Goal: Complete application form

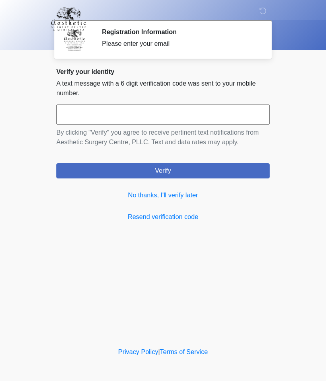
click at [133, 194] on link "No thanks, I'll verify later" at bounding box center [162, 196] width 213 height 10
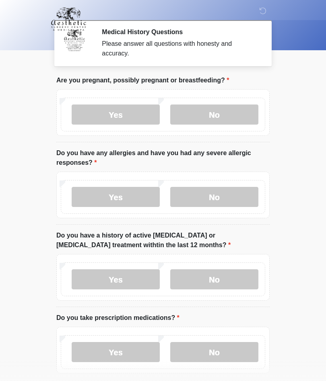
click at [229, 106] on label "No" at bounding box center [214, 115] width 88 height 20
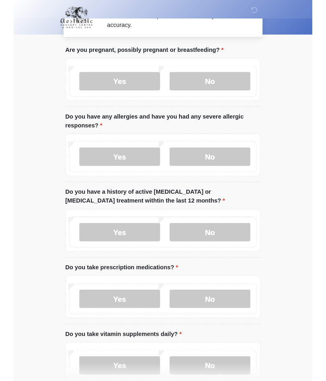
scroll to position [60, 0]
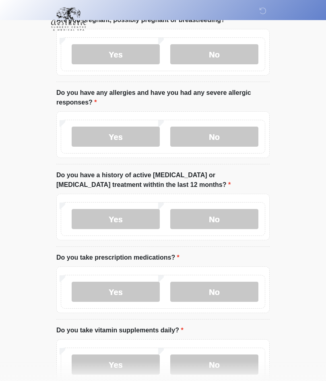
click at [226, 135] on label "No" at bounding box center [214, 137] width 88 height 20
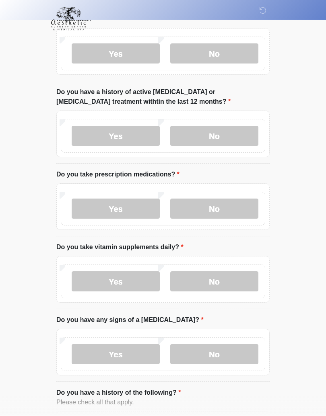
click at [225, 126] on label "No" at bounding box center [214, 136] width 88 height 20
click at [130, 212] on label "Yes" at bounding box center [116, 209] width 88 height 20
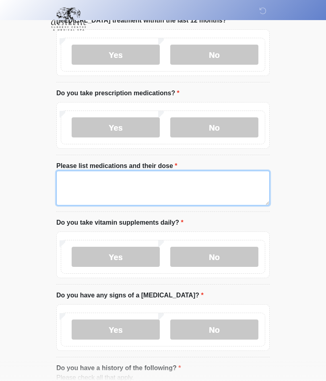
click at [215, 182] on textarea "Please list medications and their dose" at bounding box center [162, 188] width 213 height 35
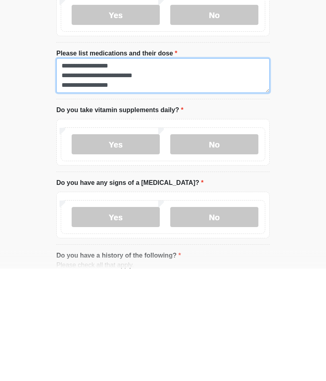
type textarea "**********"
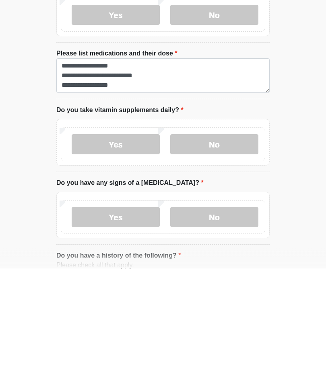
click at [232, 247] on label "No" at bounding box center [214, 257] width 88 height 20
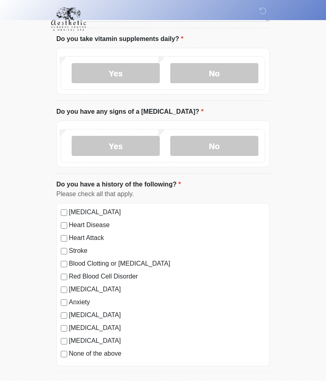
click at [235, 148] on label "No" at bounding box center [214, 146] width 88 height 20
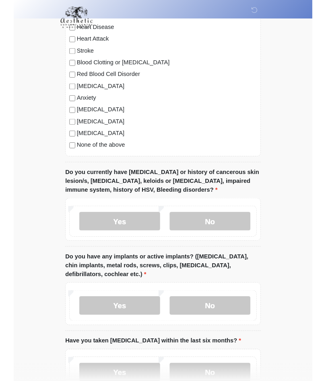
scroll to position [640, 0]
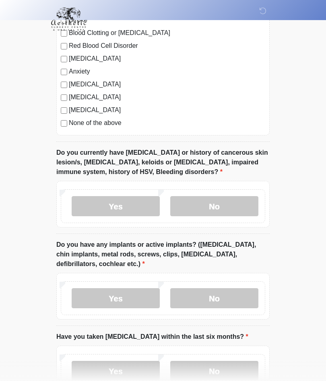
click at [235, 198] on label "No" at bounding box center [214, 206] width 88 height 20
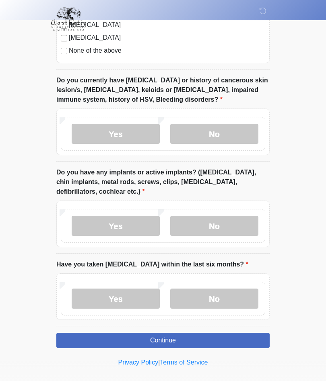
click at [236, 220] on label "No" at bounding box center [214, 226] width 88 height 20
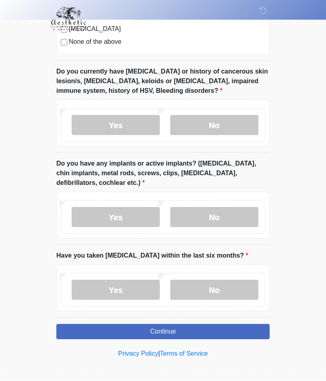
click at [228, 281] on label "No" at bounding box center [214, 290] width 88 height 20
click at [213, 328] on button "Continue" at bounding box center [162, 332] width 213 height 15
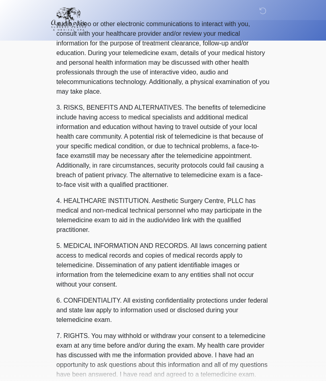
scroll to position [0, 0]
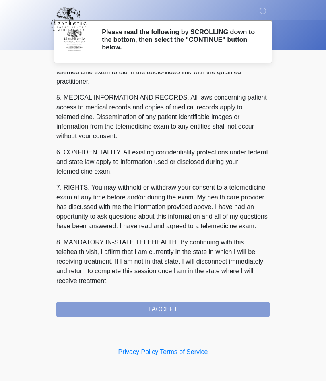
click at [200, 306] on div "1. PURPOSE. The purpose of this form is to obtain your consent for a telemedici…" at bounding box center [162, 194] width 213 height 245
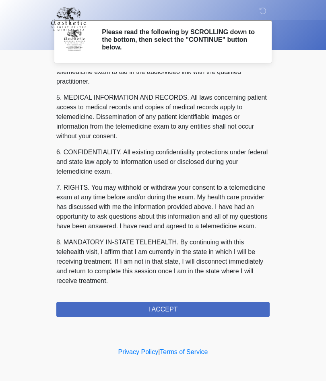
click at [201, 307] on button "I ACCEPT" at bounding box center [162, 309] width 213 height 15
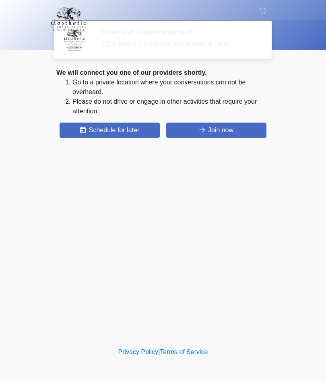
scroll to position [0, 0]
click at [208, 131] on button "Join now" at bounding box center [216, 130] width 100 height 15
